Goal: Contribute content: Contribute content

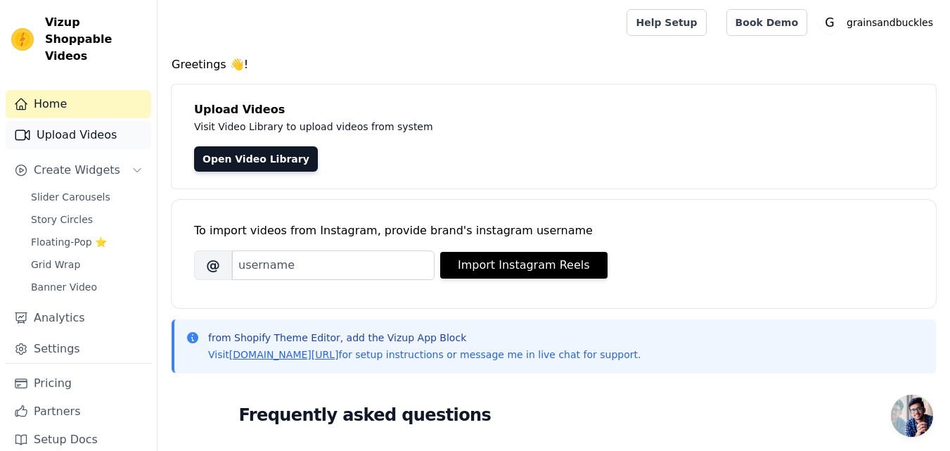
click at [94, 122] on link "Upload Videos" at bounding box center [79, 135] width 146 height 28
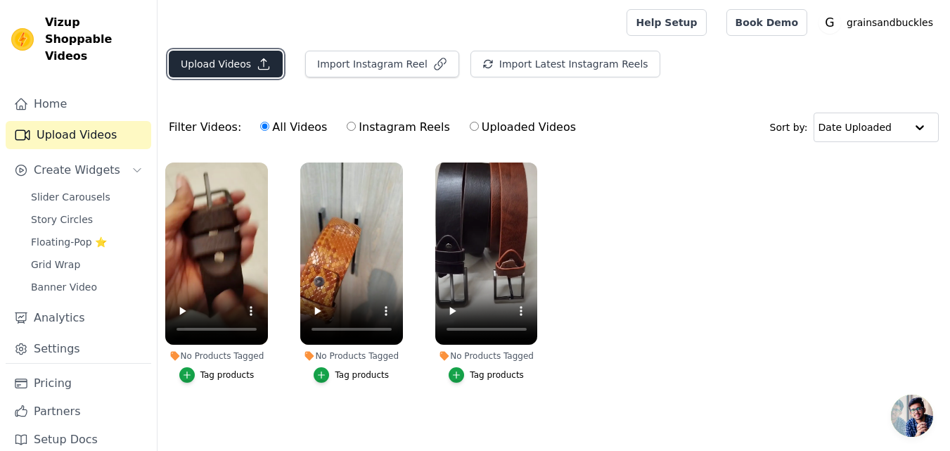
click at [228, 60] on button "Upload Videos" at bounding box center [226, 64] width 114 height 27
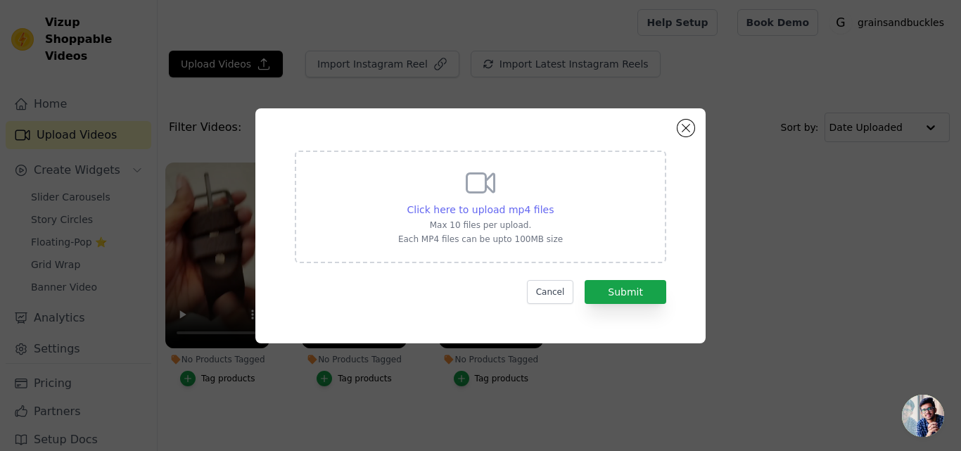
click at [479, 209] on span "Click here to upload mp4 files" at bounding box center [480, 209] width 147 height 11
click at [553, 203] on input "Click here to upload mp4 files Max 10 files per upload. Each MP4 files can be u…" at bounding box center [553, 202] width 1 height 1
type input "C:\fakepath\WhatsApp Video [DATE] 6.28.34 AM.mp4"
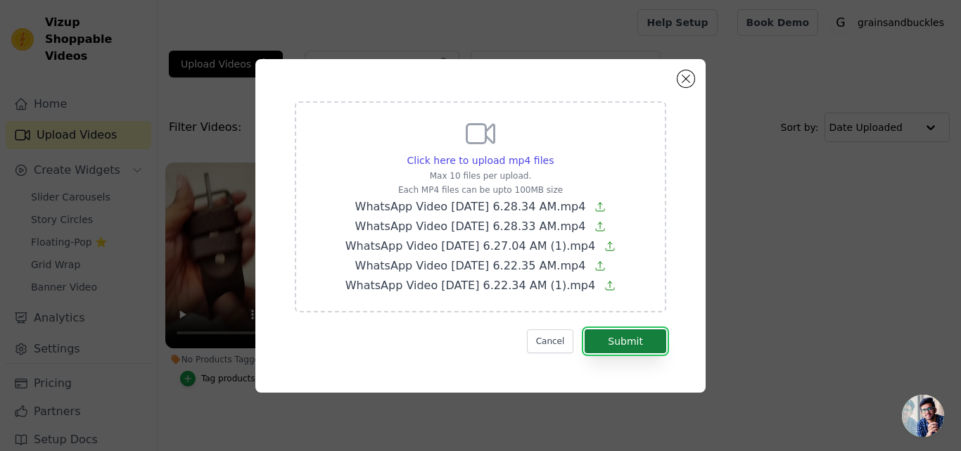
click at [620, 339] on button "Submit" at bounding box center [625, 341] width 82 height 24
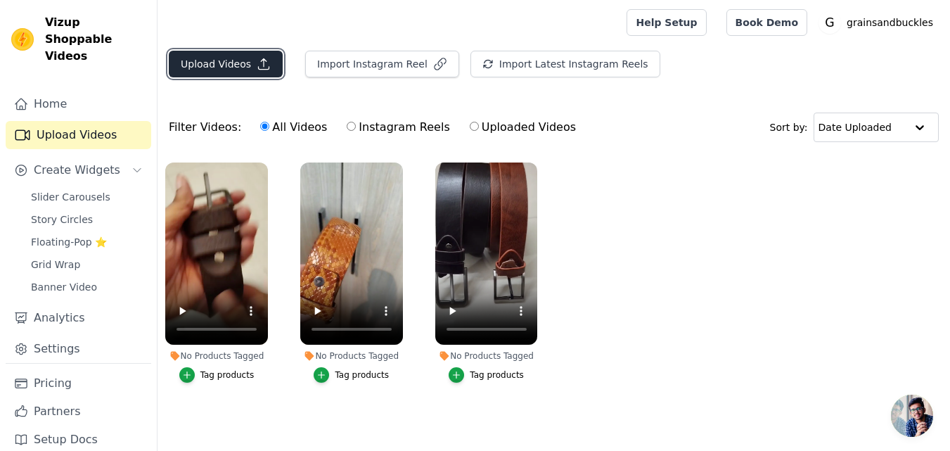
click at [231, 65] on button "Upload Videos" at bounding box center [226, 64] width 114 height 27
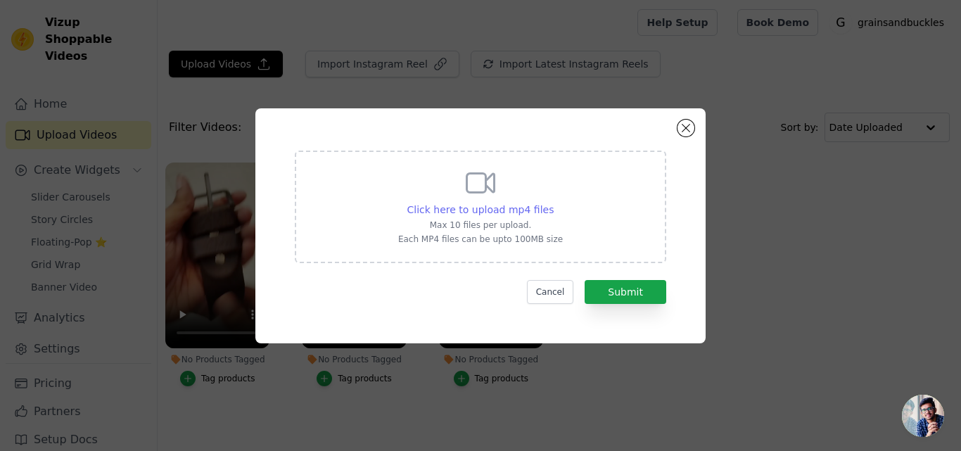
click at [518, 212] on span "Click here to upload mp4 files" at bounding box center [480, 209] width 147 height 11
click at [553, 203] on input "Click here to upload mp4 files Max 10 files per upload. Each MP4 files can be u…" at bounding box center [553, 202] width 1 height 1
type input "C:\fakepath\WhatsApp Video [DATE] 6.28.33 AM.mp4"
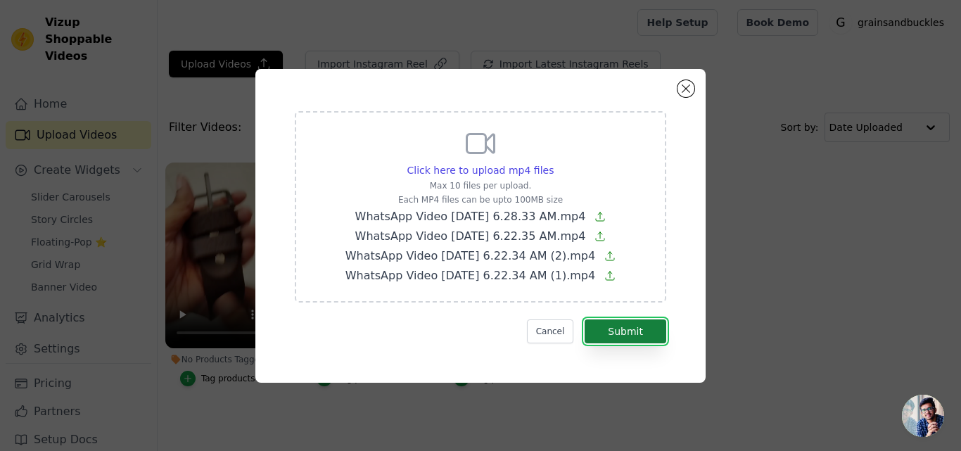
click at [622, 329] on button "Submit" at bounding box center [625, 331] width 82 height 24
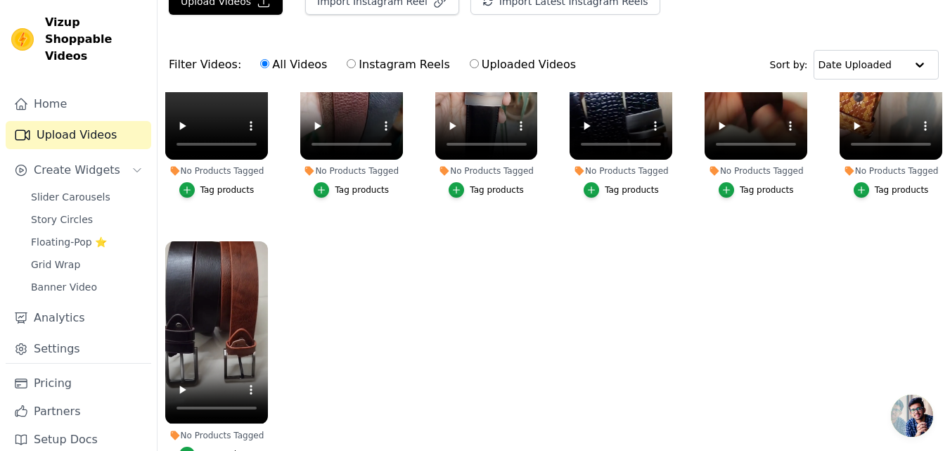
scroll to position [143, 0]
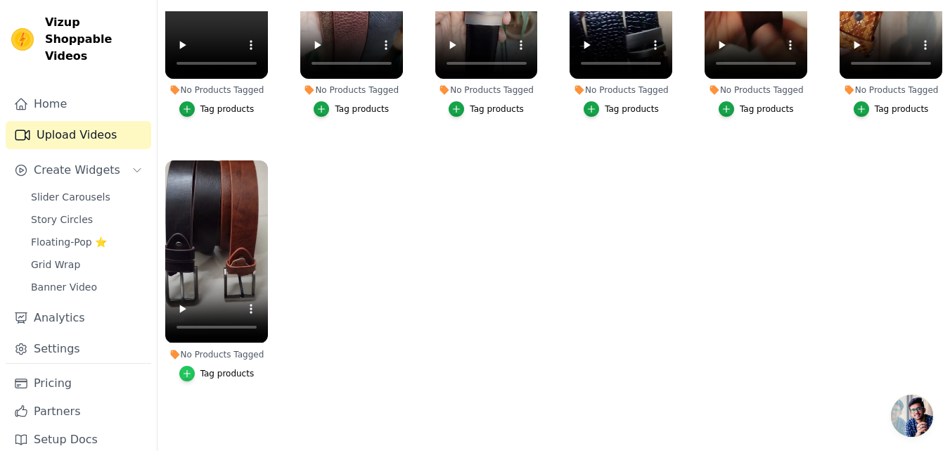
click at [190, 370] on icon "button" at bounding box center [187, 373] width 6 height 6
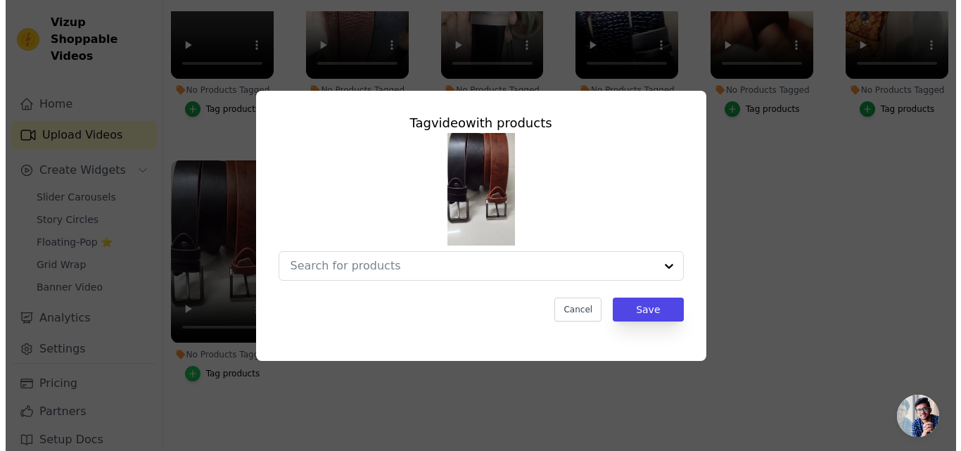
scroll to position [0, 0]
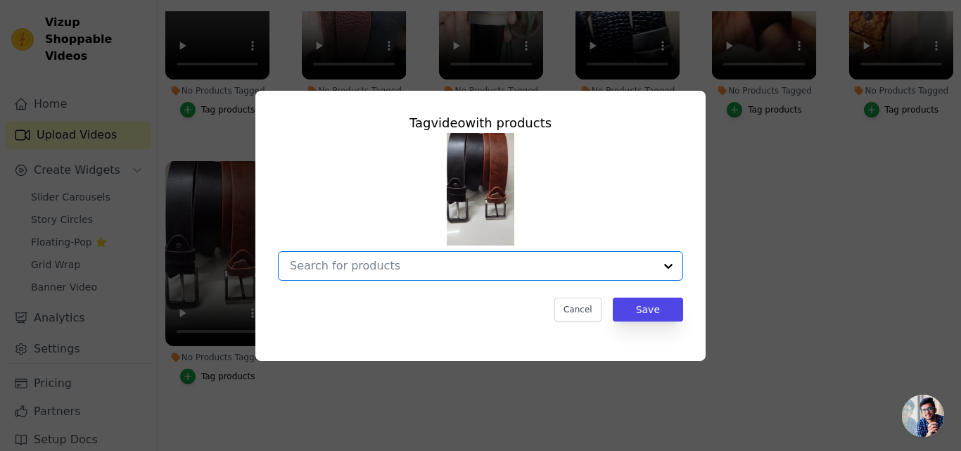
click at [371, 260] on input "No Products Tagged Tag video with products Option undefined, selected. Select i…" at bounding box center [472, 265] width 364 height 13
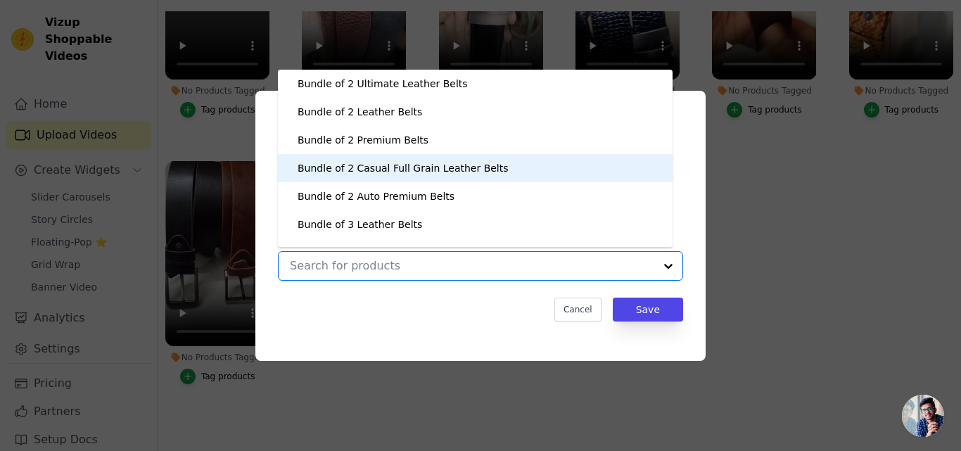
scroll to position [20, 0]
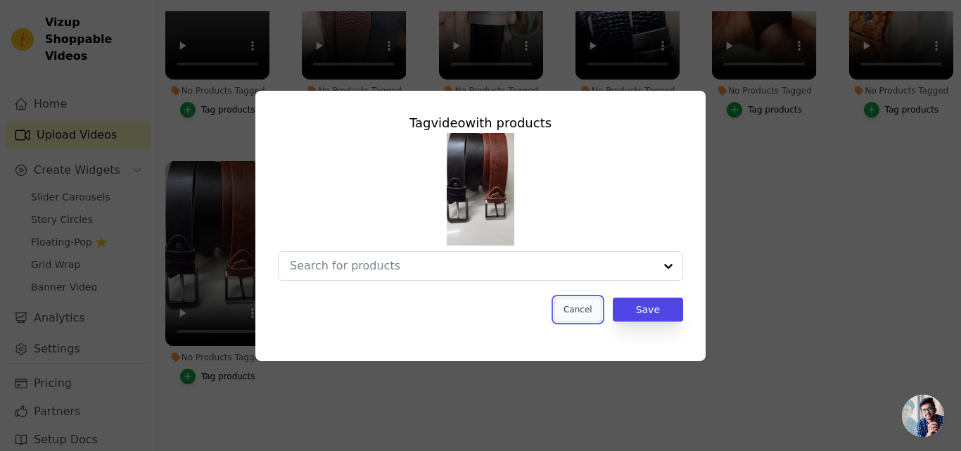
click at [574, 304] on button "Cancel" at bounding box center [577, 309] width 47 height 24
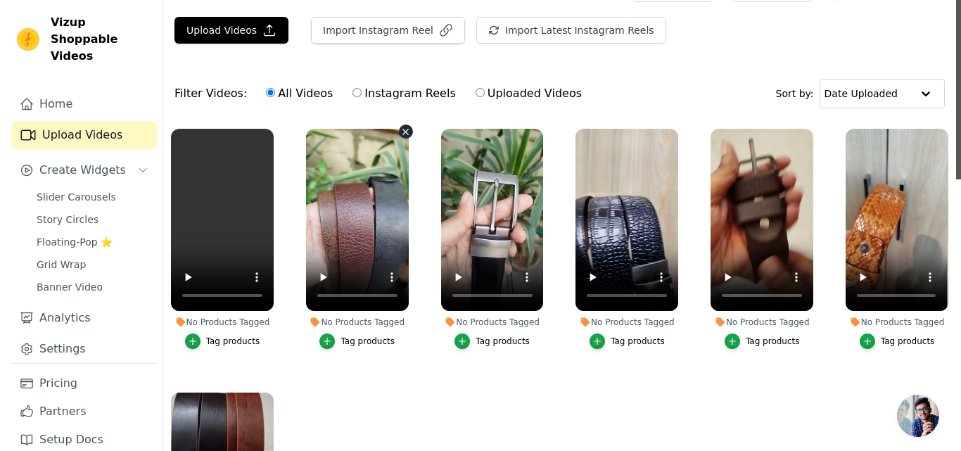
scroll to position [0, 0]
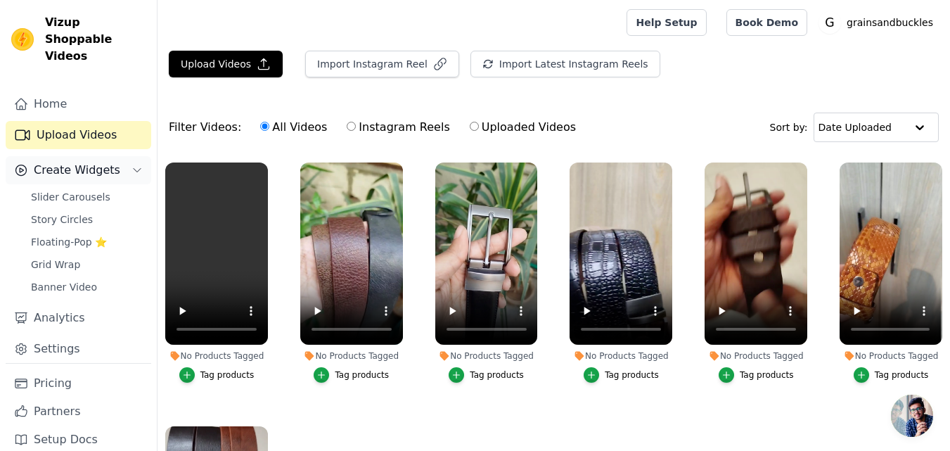
click at [79, 162] on span "Create Widgets" at bounding box center [77, 170] width 86 height 17
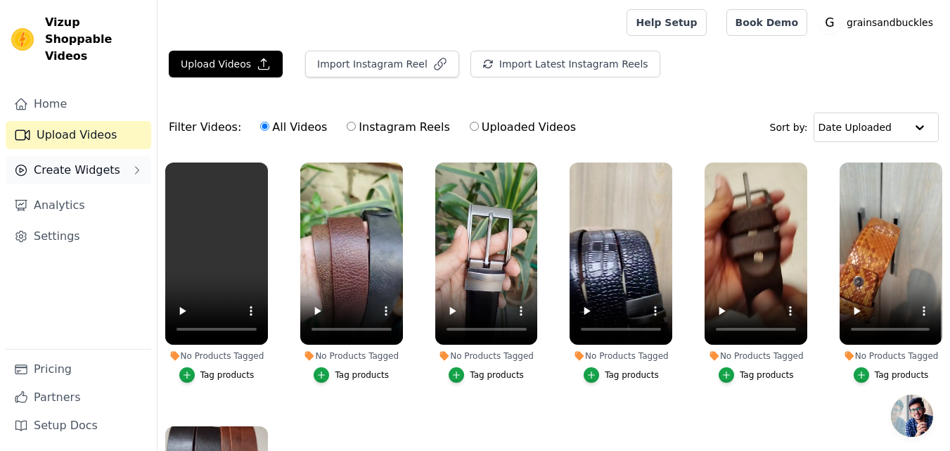
click at [79, 162] on span "Create Widgets" at bounding box center [77, 170] width 86 height 17
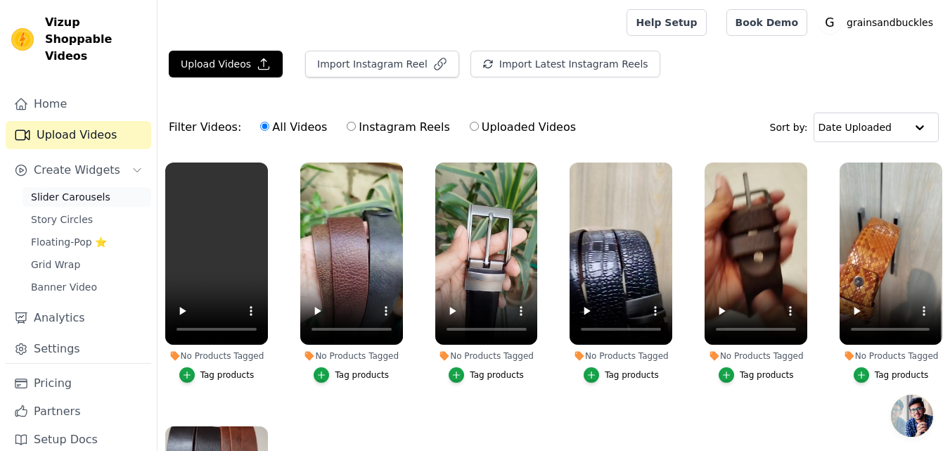
click at [87, 190] on span "Slider Carousels" at bounding box center [70, 197] width 79 height 14
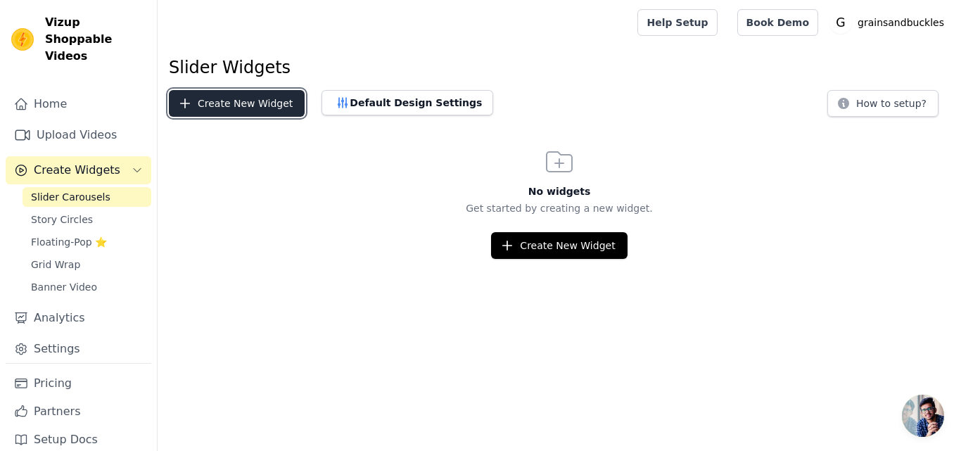
click at [249, 103] on button "Create New Widget" at bounding box center [237, 103] width 136 height 27
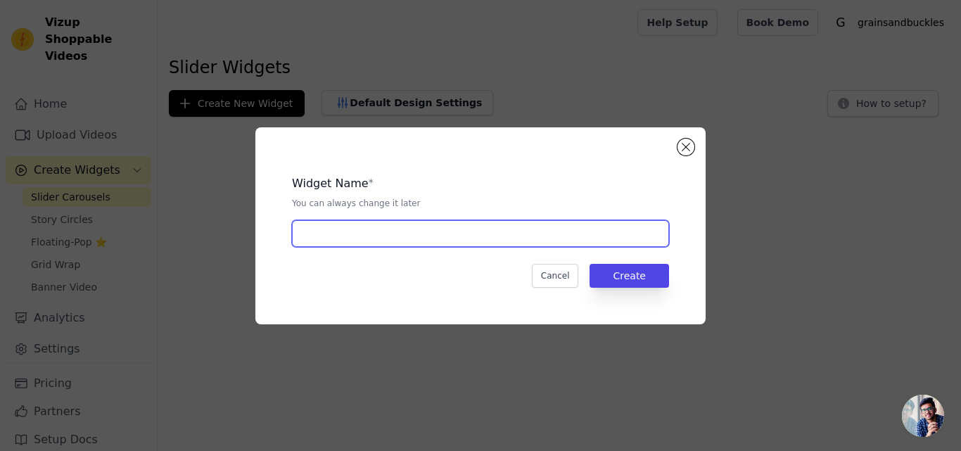
click at [428, 237] on input "text" at bounding box center [480, 233] width 377 height 27
type input "l"
type input "slider-carousel"
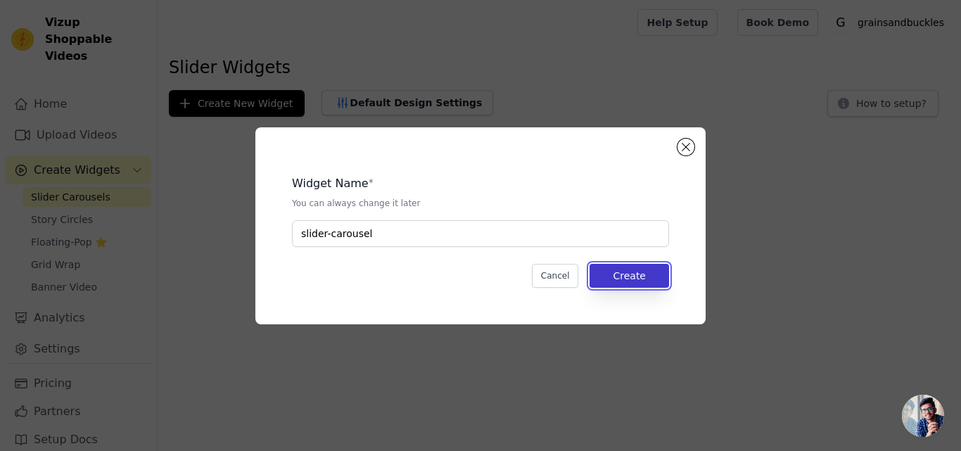
click at [651, 272] on button "Create" at bounding box center [628, 276] width 79 height 24
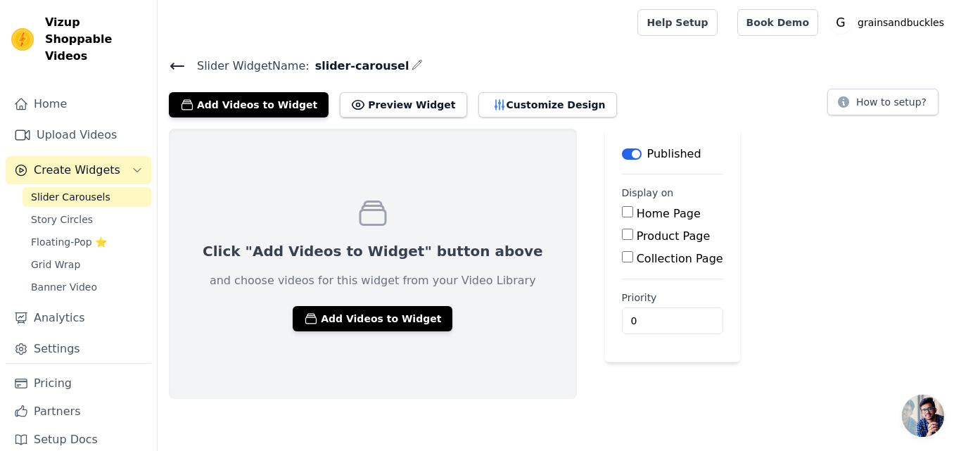
click at [622, 217] on input "Home Page" at bounding box center [627, 211] width 11 height 11
checkbox input "true"
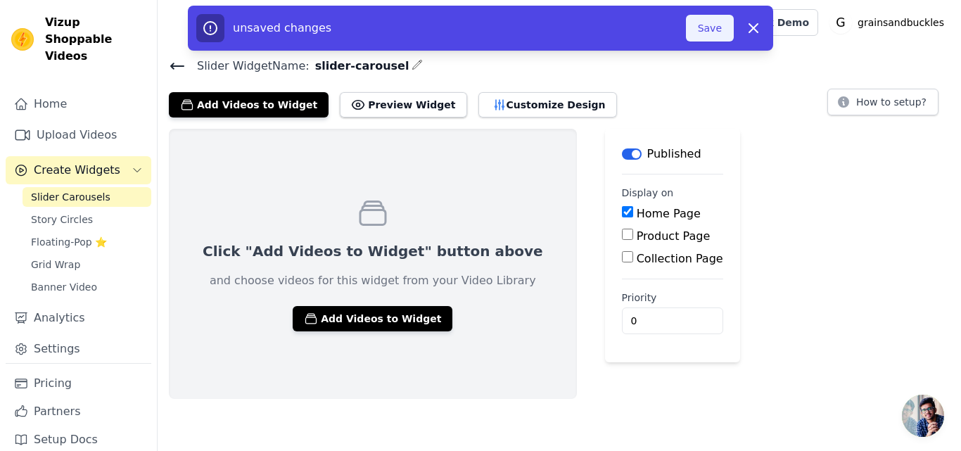
click at [714, 32] on button "Save" at bounding box center [710, 28] width 48 height 27
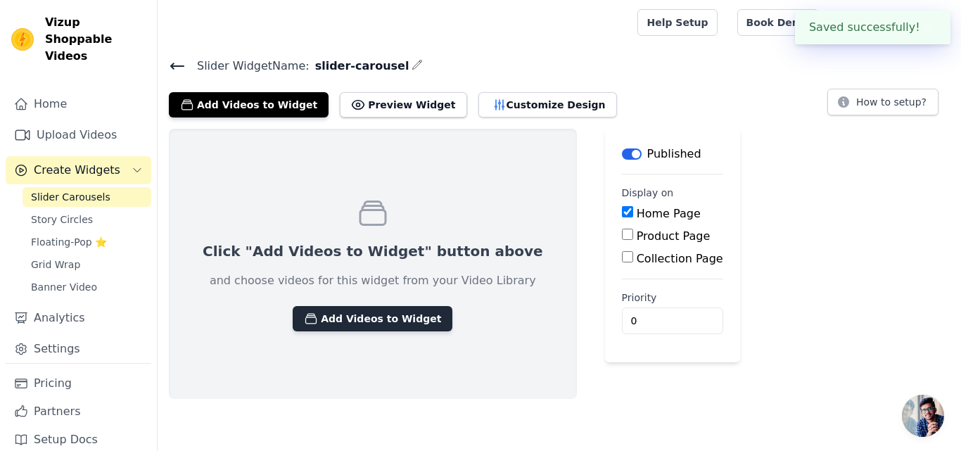
click at [385, 314] on button "Add Videos to Widget" at bounding box center [373, 318] width 160 height 25
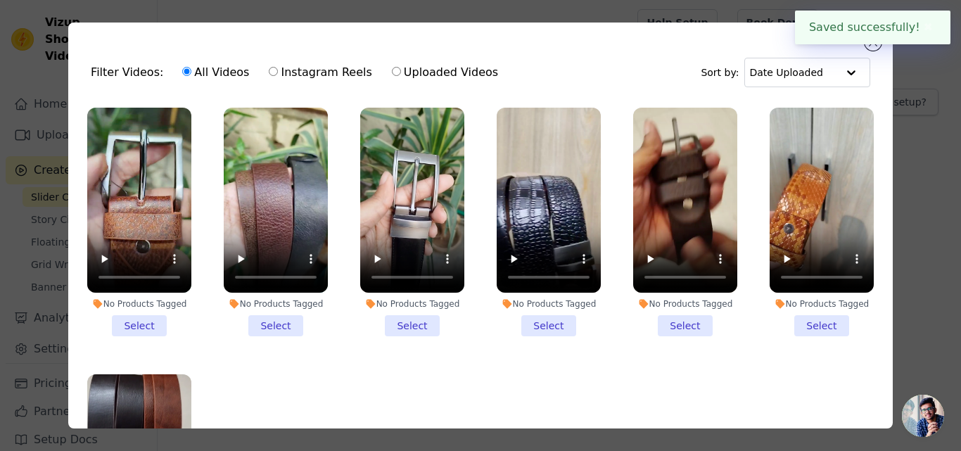
click at [151, 315] on li "No Products Tagged Select" at bounding box center [139, 222] width 104 height 229
click at [0, 0] on input "No Products Tagged Select" at bounding box center [0, 0] width 0 height 0
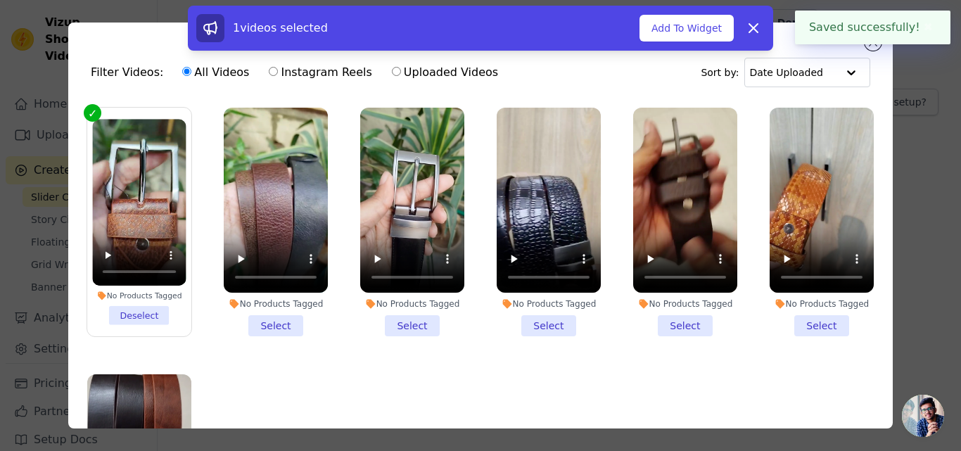
drag, startPoint x: 255, startPoint y: 322, endPoint x: 266, endPoint y: 322, distance: 11.3
click at [257, 322] on li "No Products Tagged Select" at bounding box center [276, 222] width 104 height 229
click at [0, 0] on input "No Products Tagged Select" at bounding box center [0, 0] width 0 height 0
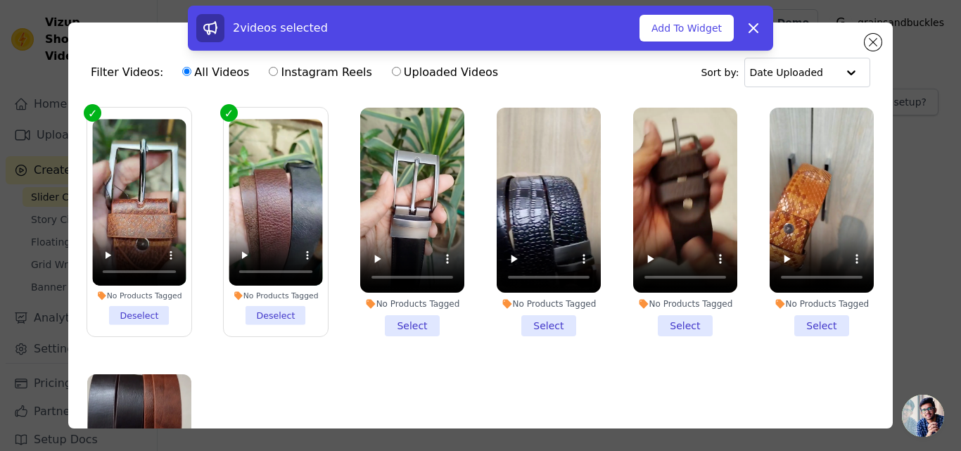
click at [402, 316] on li "No Products Tagged Select" at bounding box center [412, 222] width 104 height 229
click at [0, 0] on input "No Products Tagged Select" at bounding box center [0, 0] width 0 height 0
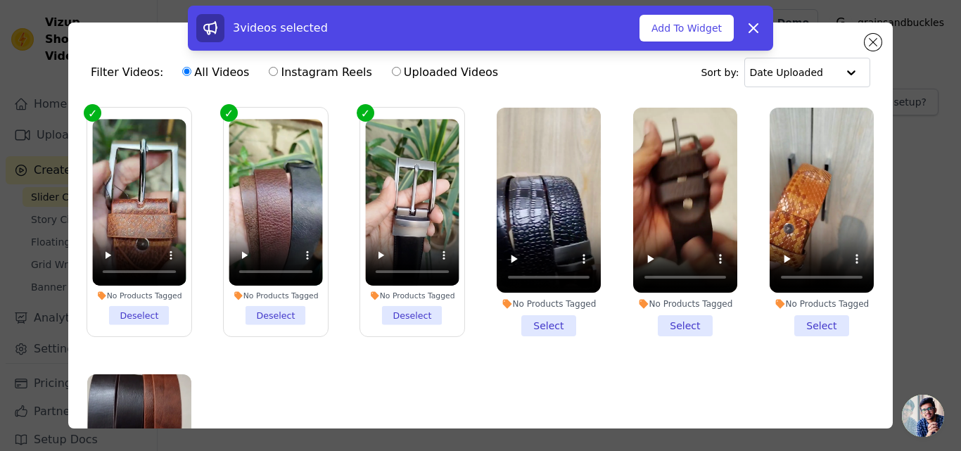
click at [529, 323] on li "No Products Tagged Select" at bounding box center [548, 222] width 104 height 229
click at [0, 0] on input "No Products Tagged Select" at bounding box center [0, 0] width 0 height 0
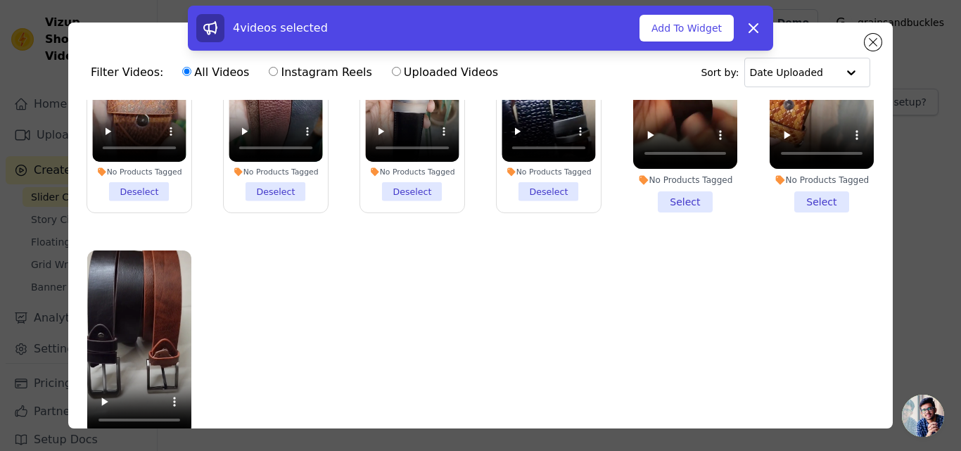
scroll to position [122, 0]
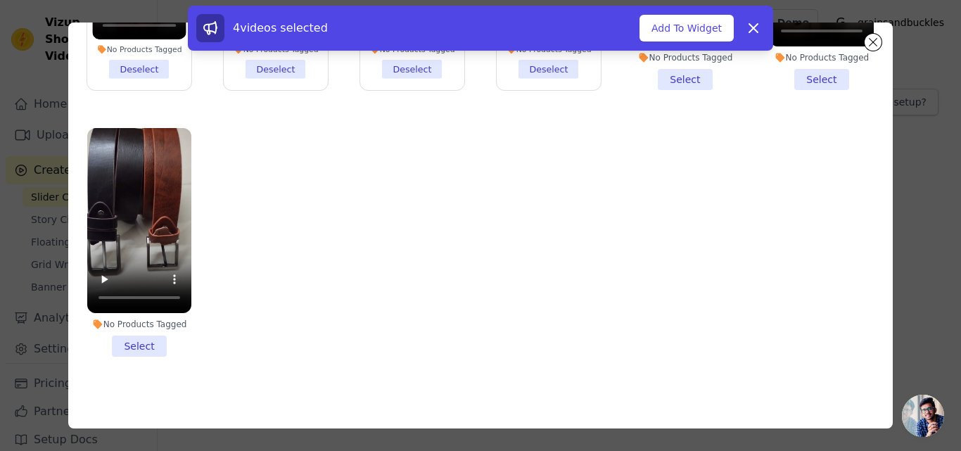
click at [142, 341] on li "No Products Tagged Select" at bounding box center [139, 242] width 104 height 229
click at [0, 0] on input "No Products Tagged Select" at bounding box center [0, 0] width 0 height 0
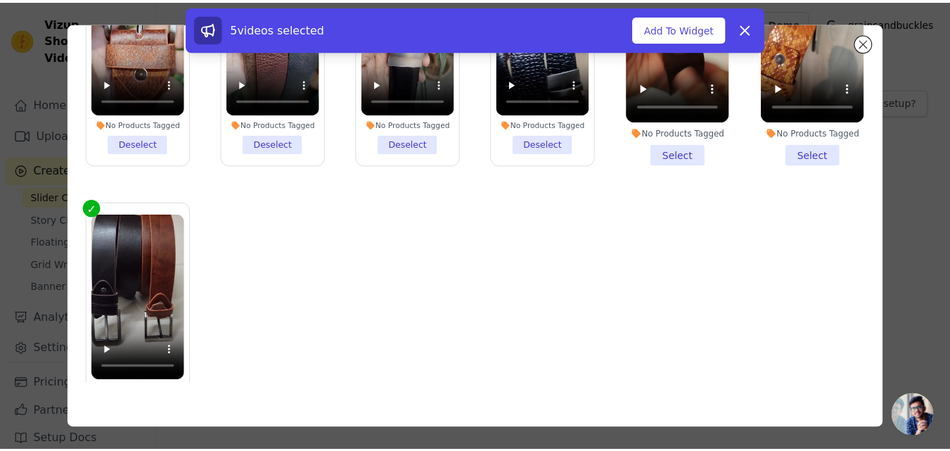
scroll to position [0, 0]
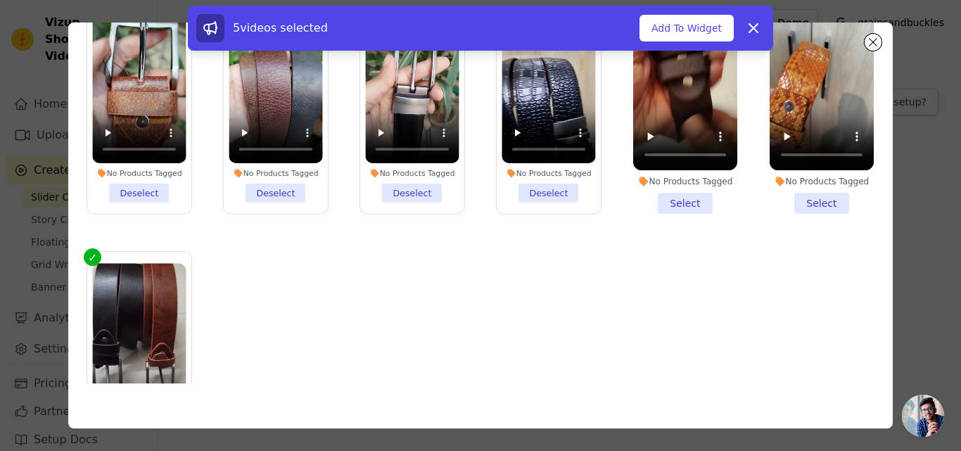
click at [662, 198] on li "No Products Tagged Select" at bounding box center [685, 99] width 104 height 229
click at [0, 0] on input "No Products Tagged Select" at bounding box center [0, 0] width 0 height 0
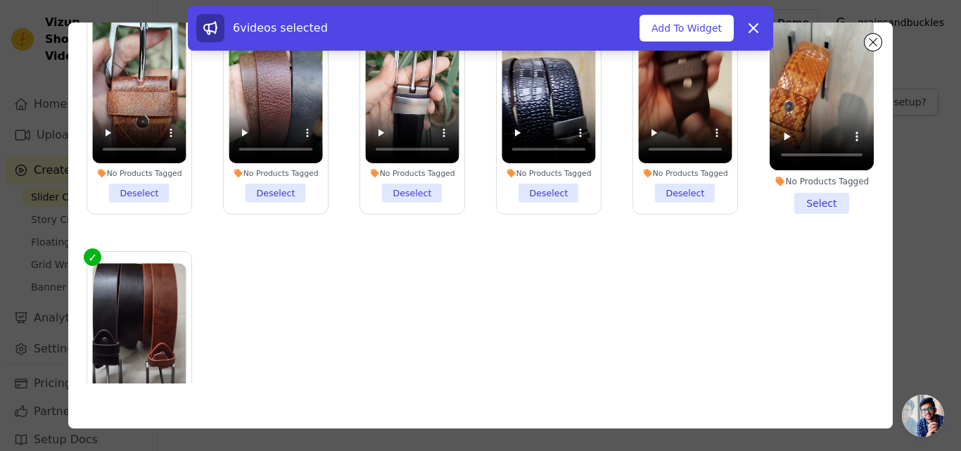
click at [807, 188] on li "No Products Tagged Select" at bounding box center [821, 99] width 104 height 229
click at [0, 0] on input "No Products Tagged Select" at bounding box center [0, 0] width 0 height 0
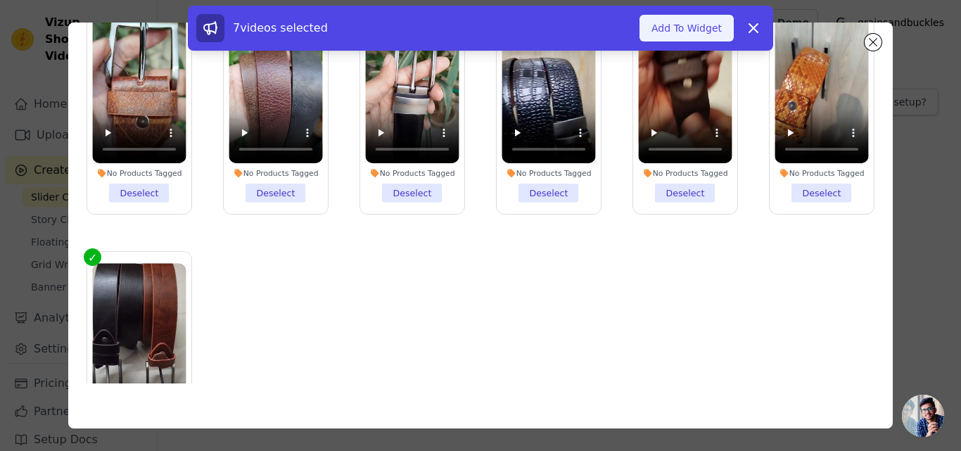
click at [678, 27] on button "Add To Widget" at bounding box center [686, 28] width 94 height 27
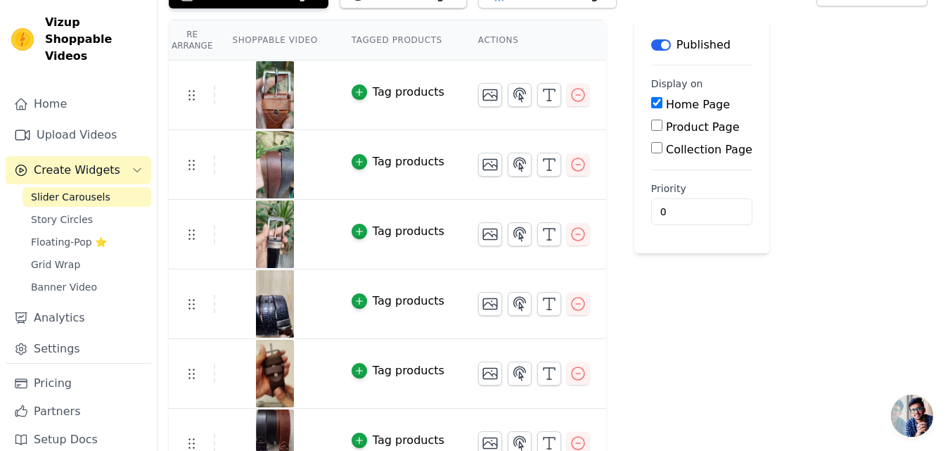
scroll to position [205, 0]
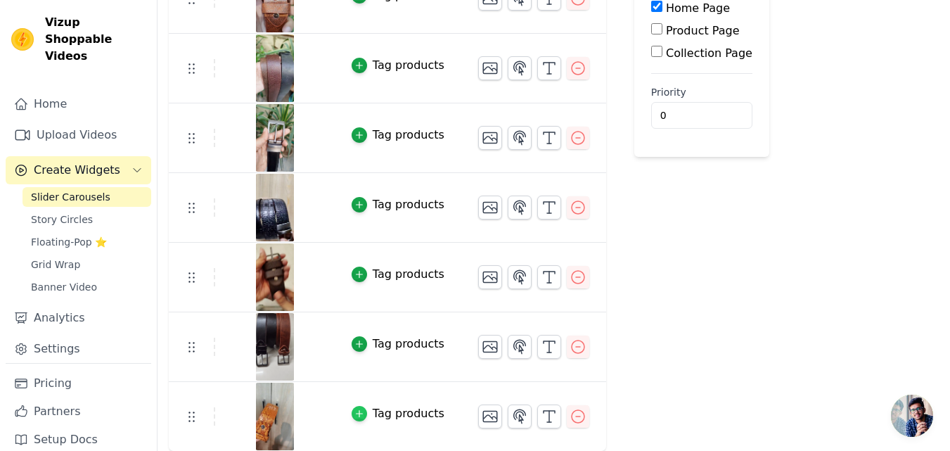
click at [354, 410] on icon "button" at bounding box center [359, 414] width 10 height 10
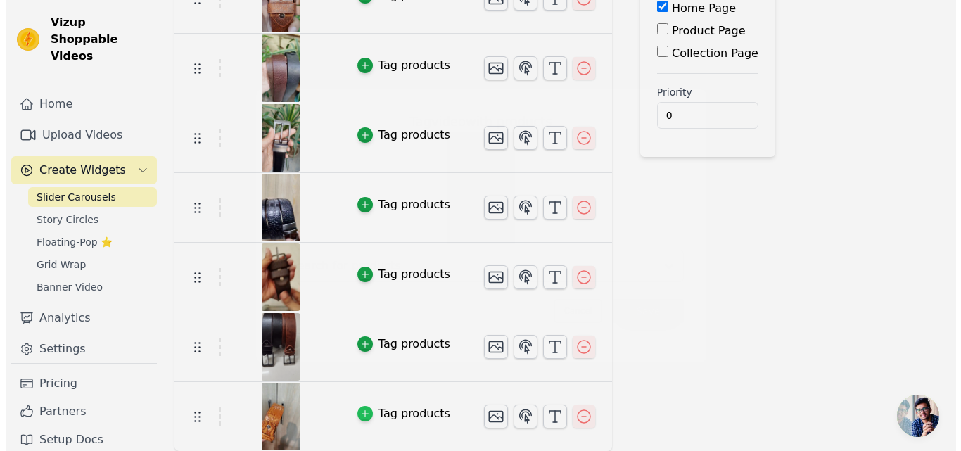
scroll to position [0, 0]
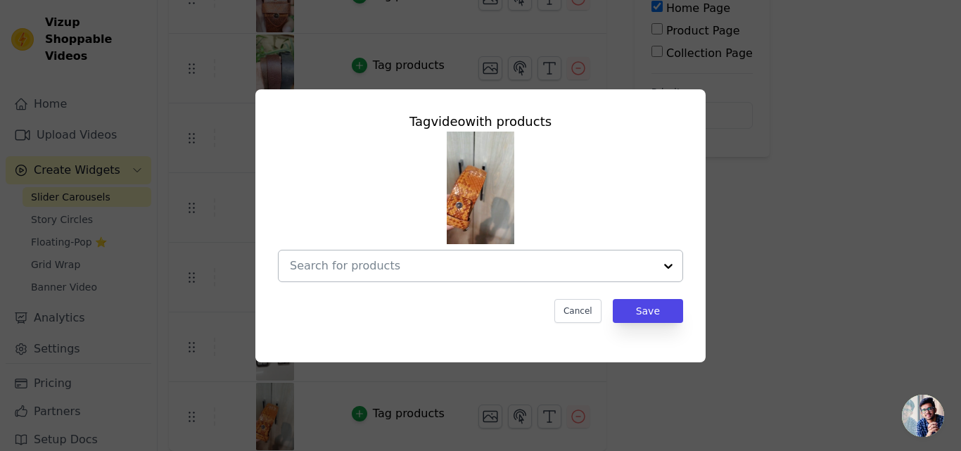
click at [467, 266] on input "text" at bounding box center [472, 265] width 364 height 17
click at [579, 309] on button "Cancel" at bounding box center [577, 311] width 47 height 24
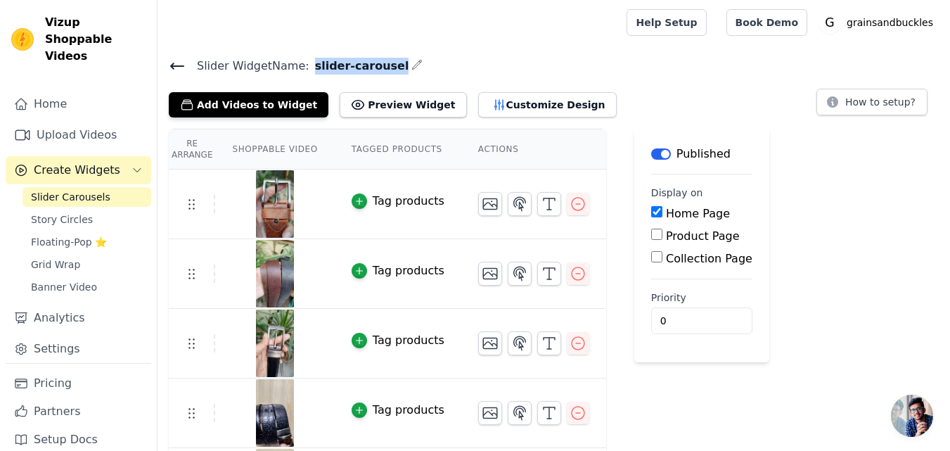
drag, startPoint x: 303, startPoint y: 68, endPoint x: 378, endPoint y: 70, distance: 75.3
click at [378, 70] on span "slider-carousel" at bounding box center [359, 66] width 100 height 17
copy span "slider-carousel"
